Goal: Transaction & Acquisition: Purchase product/service

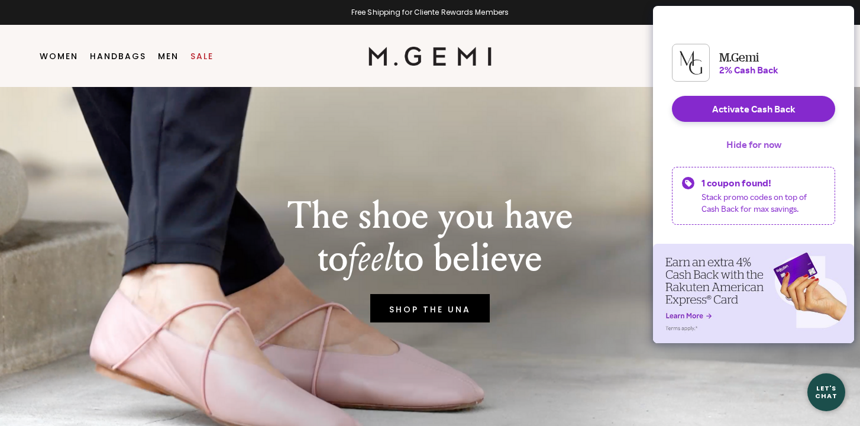
click at [730, 153] on button "Hide for now" at bounding box center [754, 144] width 74 height 26
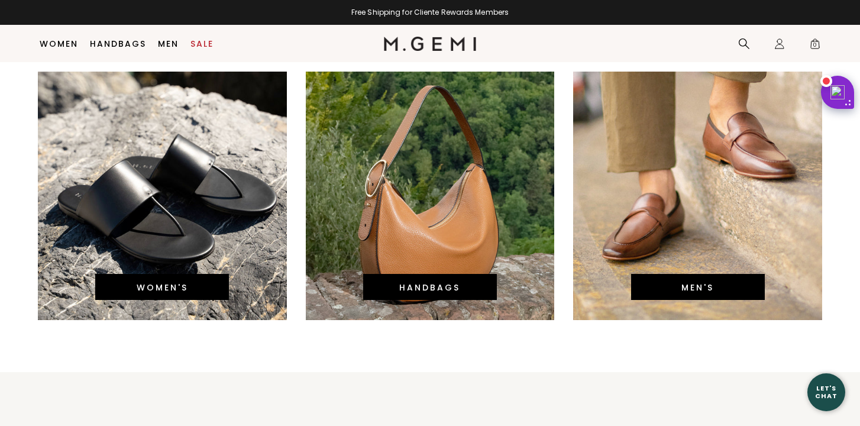
scroll to position [2612, 0]
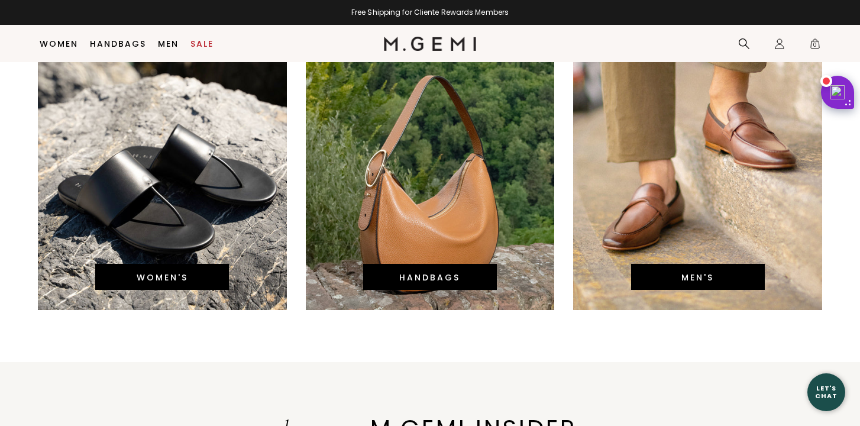
click at [421, 273] on link "HANDBAGS" at bounding box center [429, 278] width 61 height 12
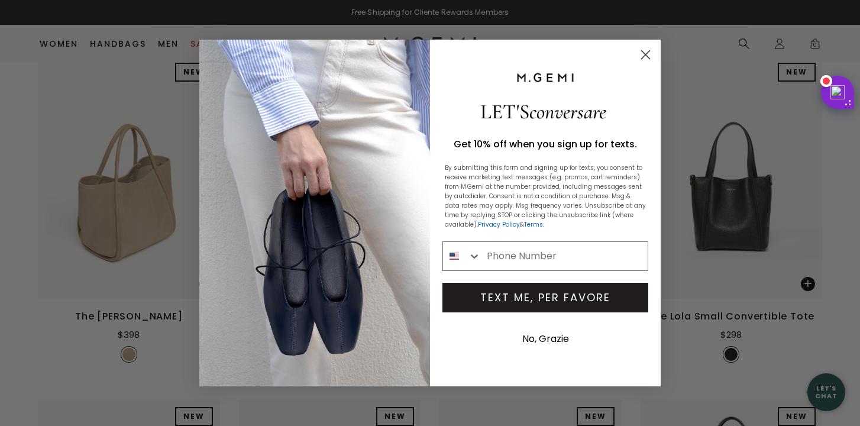
click at [643, 53] on icon "Close dialog" at bounding box center [646, 55] width 8 height 8
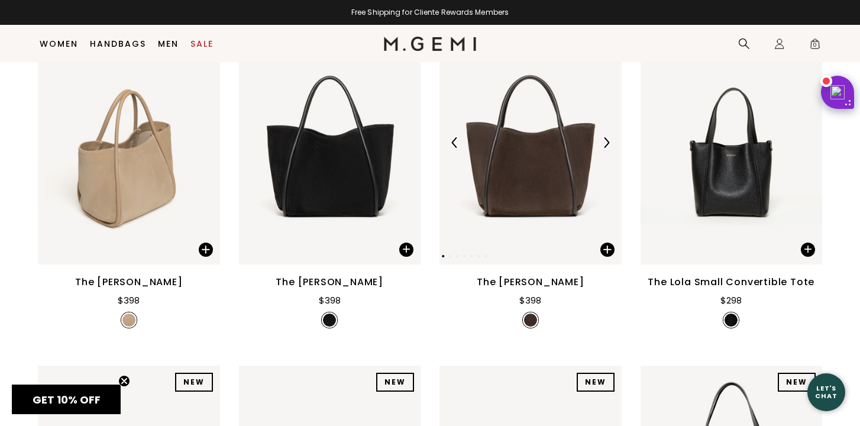
scroll to position [206, 0]
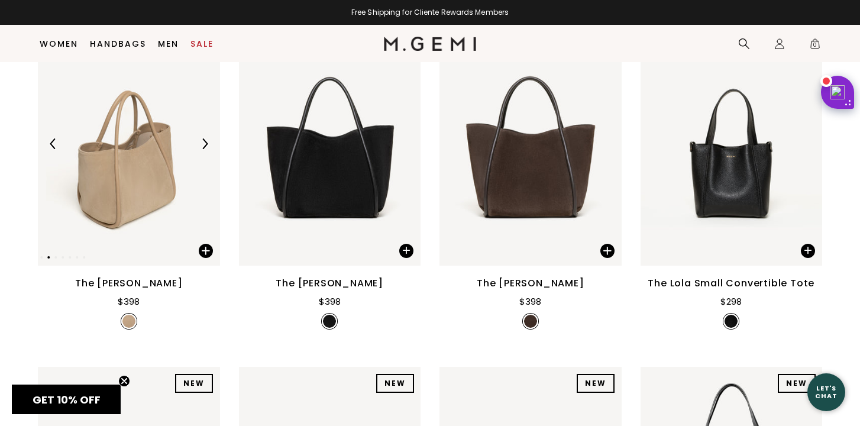
click at [115, 164] on img at bounding box center [129, 143] width 182 height 243
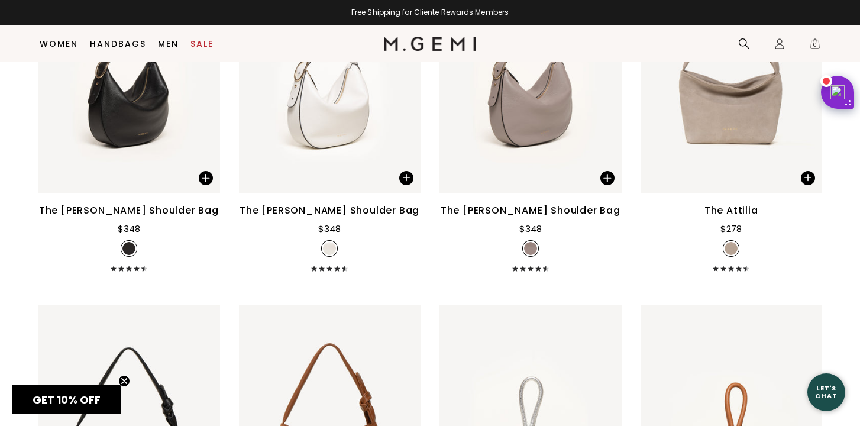
scroll to position [1326, 0]
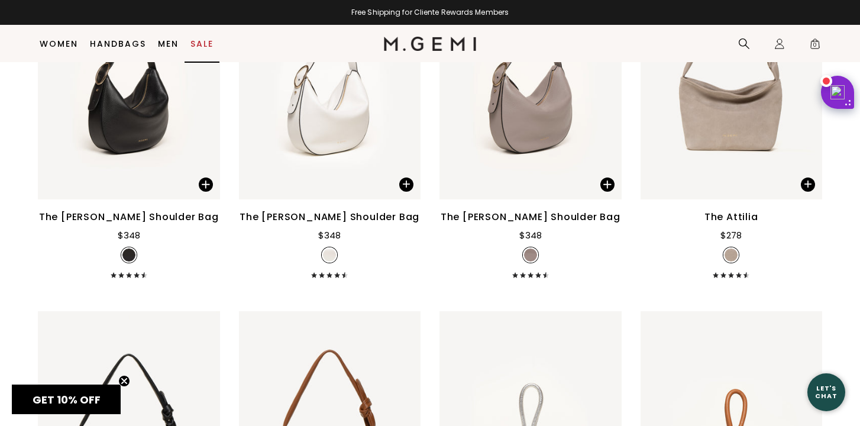
click at [204, 42] on link "Sale" at bounding box center [202, 43] width 23 height 9
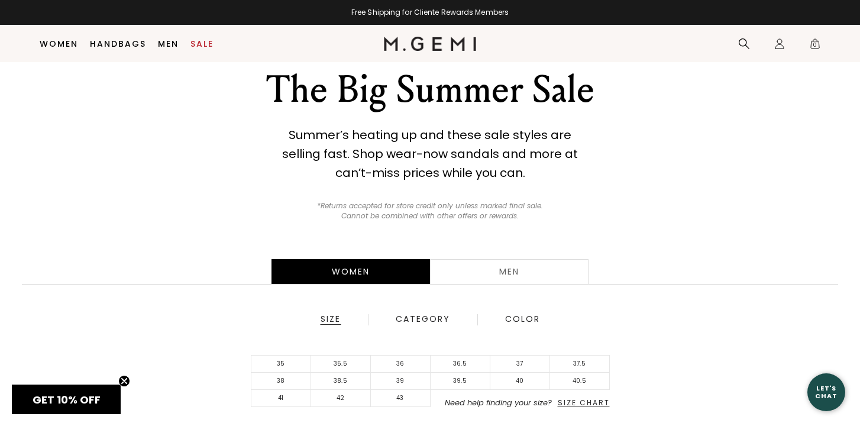
scroll to position [49, 0]
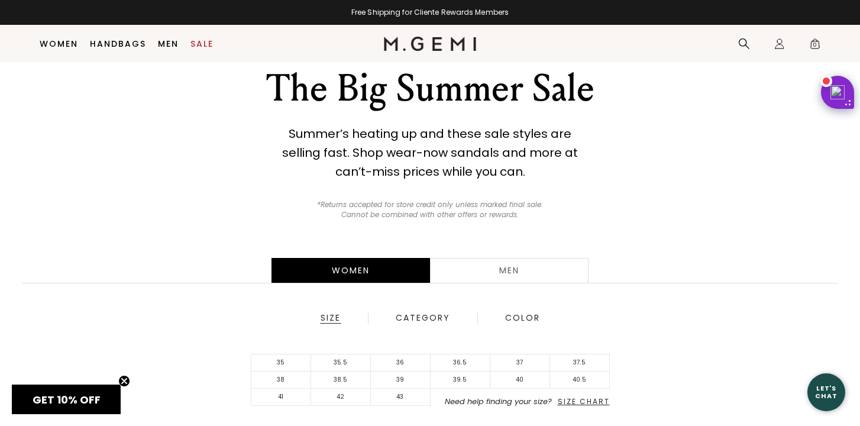
click at [356, 270] on div "Women" at bounding box center [351, 270] width 159 height 25
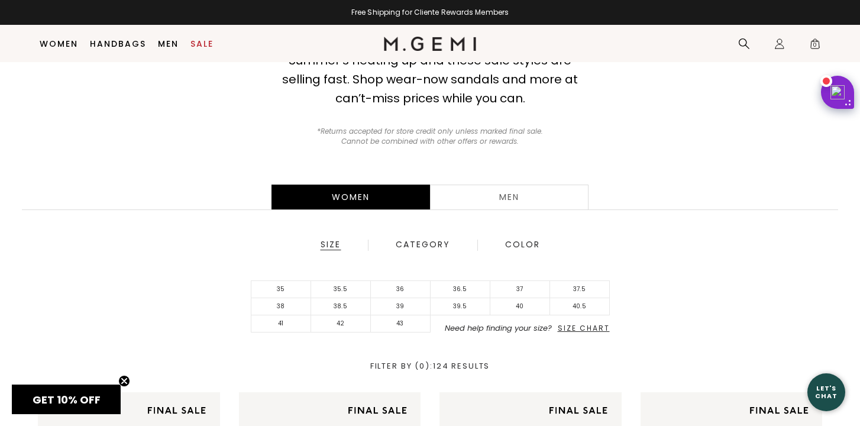
scroll to position [125, 0]
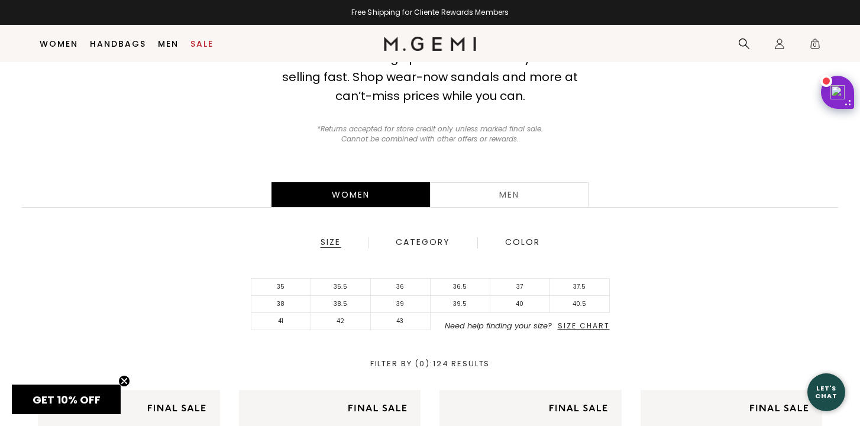
click at [437, 241] on div "Category" at bounding box center [423, 242] width 56 height 11
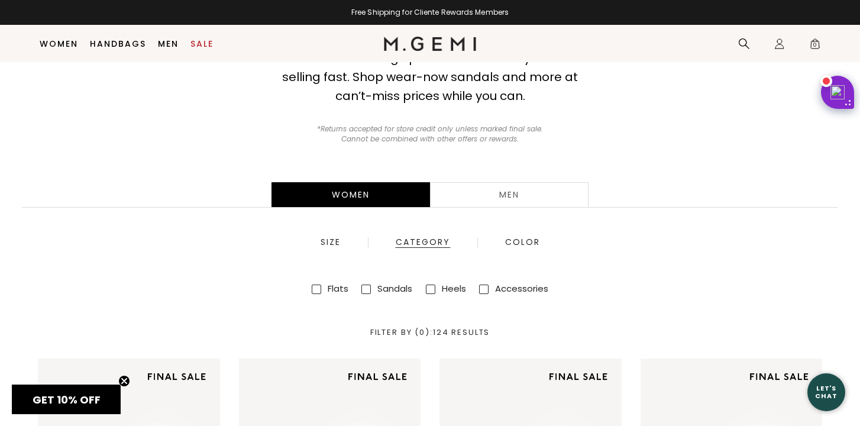
click at [484, 286] on span at bounding box center [483, 289] width 9 height 9
checkbox input "true"
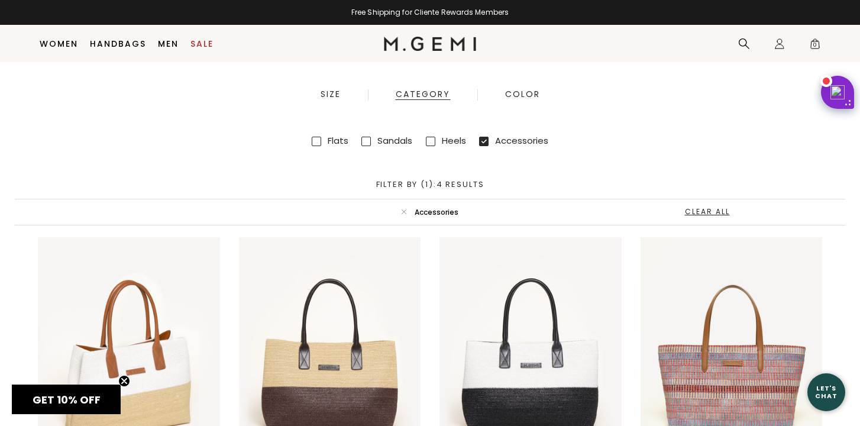
scroll to position [271, 0]
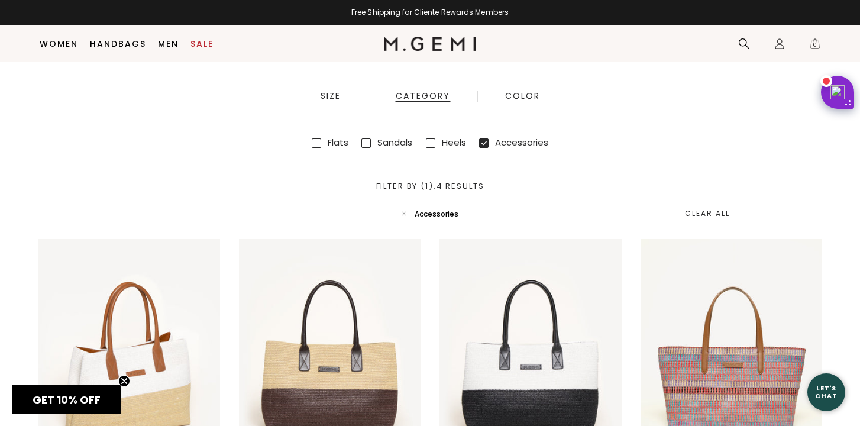
click at [369, 143] on span at bounding box center [366, 142] width 9 height 9
checkbox input "true"
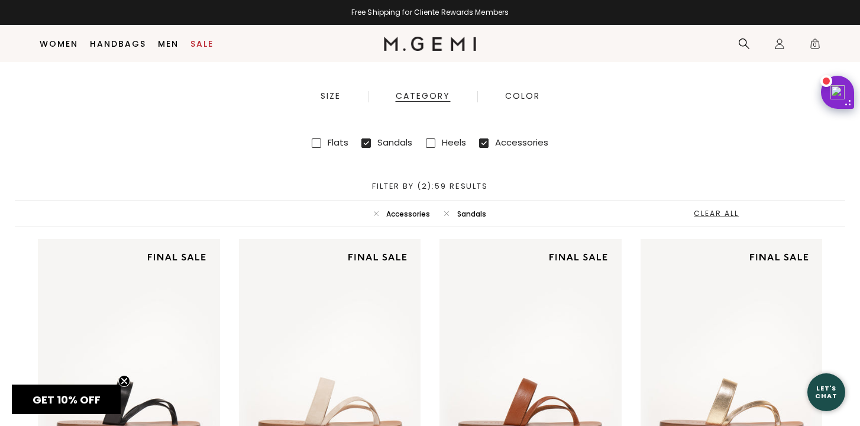
click at [482, 145] on icon at bounding box center [483, 142] width 9 height 9
checkbox input "false"
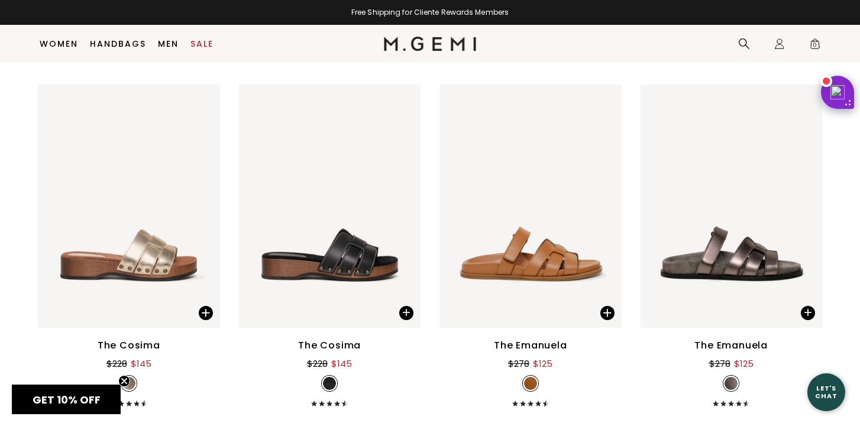
scroll to position [3358, 0]
